Goal: Task Accomplishment & Management: Manage account settings

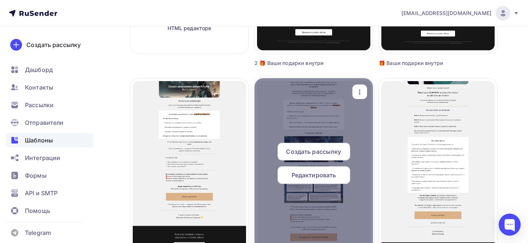
scroll to position [221, 0]
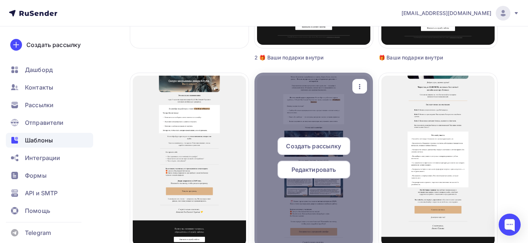
click at [362, 87] on icon "button" at bounding box center [360, 86] width 9 height 9
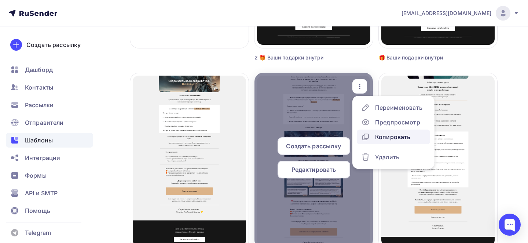
click at [380, 140] on div "Копировать" at bounding box center [392, 136] width 35 height 9
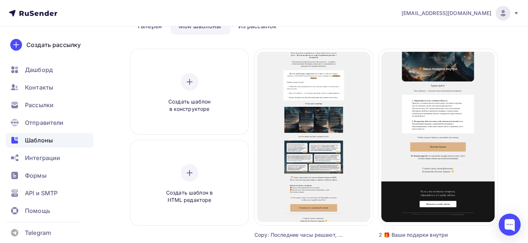
scroll to position [37, 0]
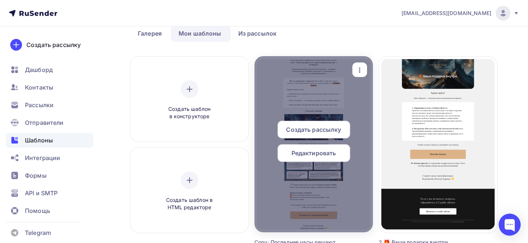
click at [362, 65] on div "button" at bounding box center [360, 70] width 9 height 10
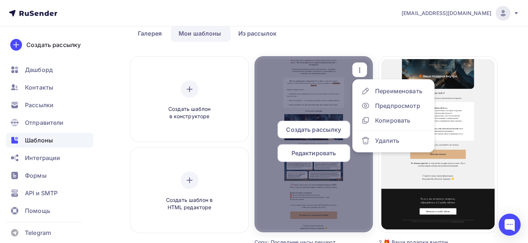
click at [363, 71] on icon "button" at bounding box center [360, 70] width 9 height 9
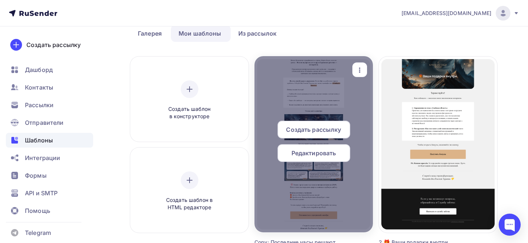
click at [360, 70] on icon "button" at bounding box center [359, 70] width 1 height 5
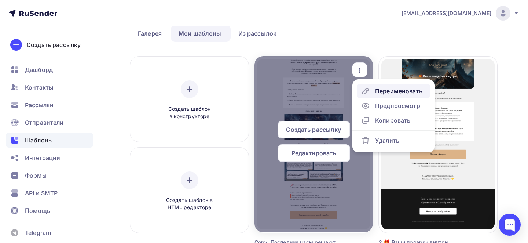
click at [376, 86] on link "Переименовать" at bounding box center [393, 91] width 73 height 15
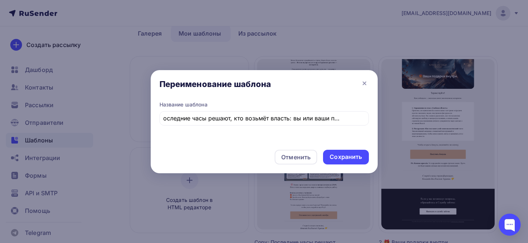
scroll to position [0, 0]
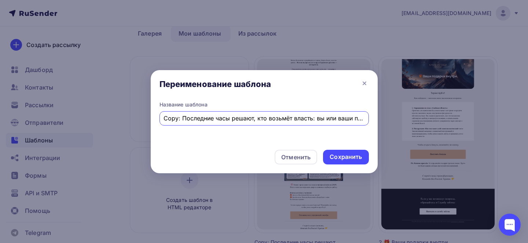
click at [254, 114] on input "Copy: Последние часы решают, кто возьмёт власть: вы или ваши программы" at bounding box center [264, 118] width 201 height 9
paste input "Последние часы, чтобы попасть в новую тему месяца"
click at [165, 118] on input "Последние часы, чтобы попасть в новую тему месяца" at bounding box center [264, 118] width 201 height 9
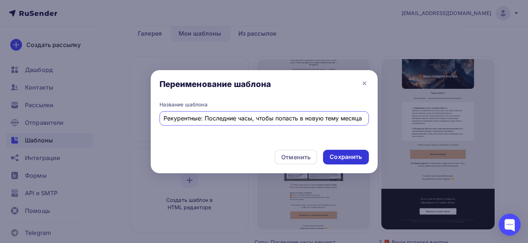
type input "Рекурентные: Последние часы, чтобы попасть в новую тему месяца"
click at [363, 156] on div "Сохранить" at bounding box center [346, 157] width 46 height 15
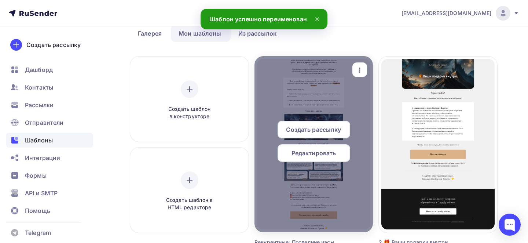
click at [318, 154] on span "Редактировать" at bounding box center [314, 153] width 45 height 9
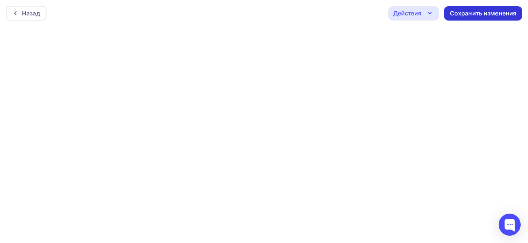
click at [463, 15] on div "Сохранить изменения" at bounding box center [483, 13] width 67 height 8
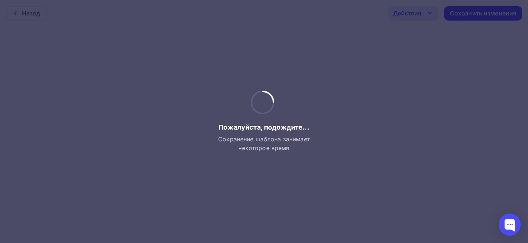
scroll to position [2, 0]
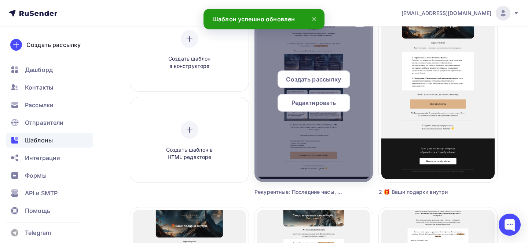
scroll to position [99, 0]
